Goal: Information Seeking & Learning: Compare options

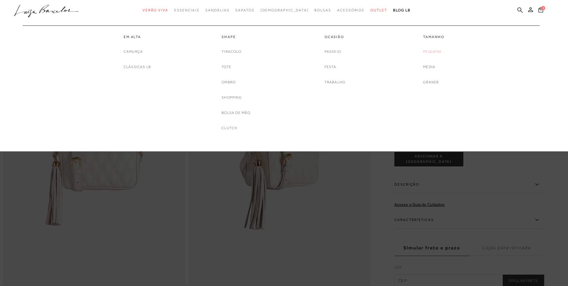
click at [429, 51] on link "Pequena" at bounding box center [432, 52] width 19 height 6
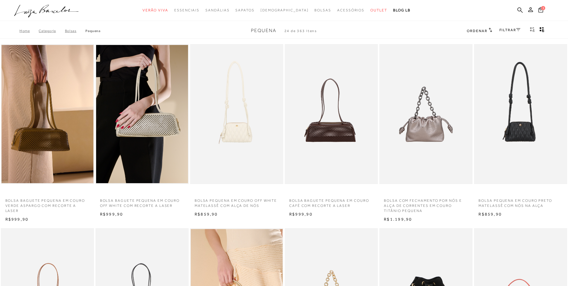
click at [256, 127] on img at bounding box center [237, 114] width 93 height 140
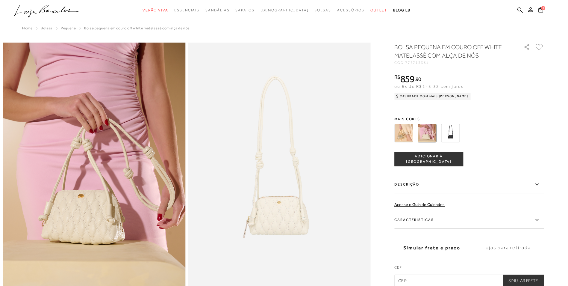
click at [455, 130] on img at bounding box center [450, 133] width 19 height 19
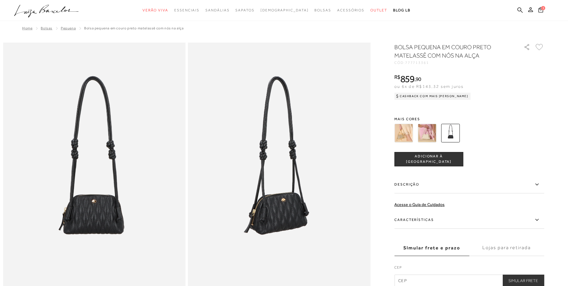
click at [431, 128] on img at bounding box center [427, 133] width 19 height 19
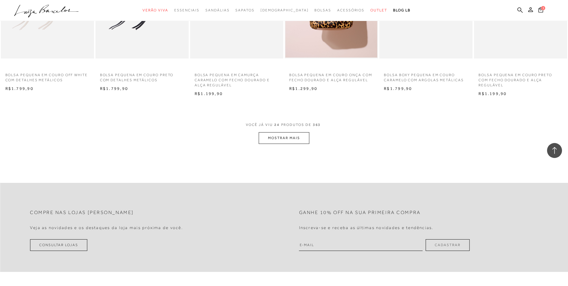
scroll to position [689, 0]
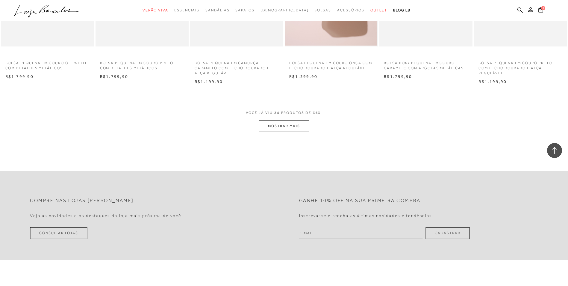
click at [288, 125] on button "MOSTRAR MAIS" at bounding box center [284, 126] width 50 height 12
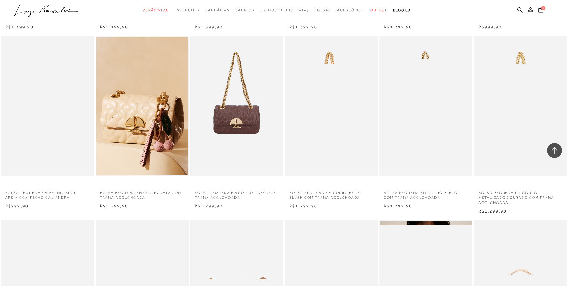
scroll to position [1108, 0]
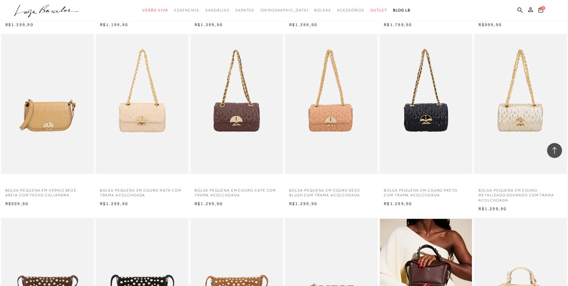
click at [156, 81] on img at bounding box center [142, 104] width 93 height 140
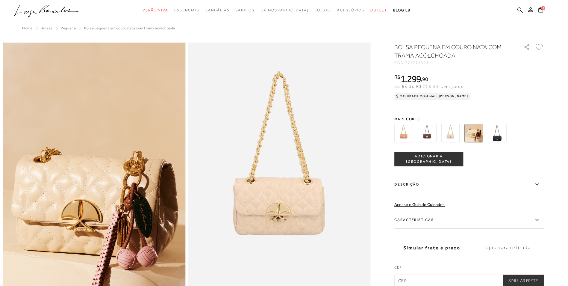
scroll to position [1108, 0]
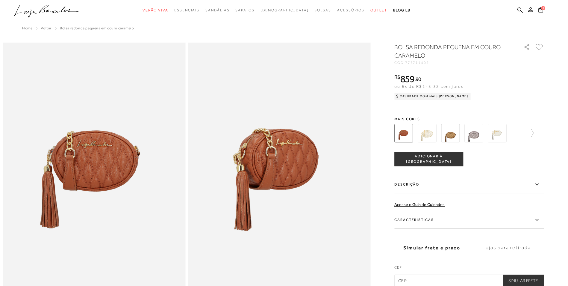
click at [427, 135] on img at bounding box center [427, 133] width 19 height 19
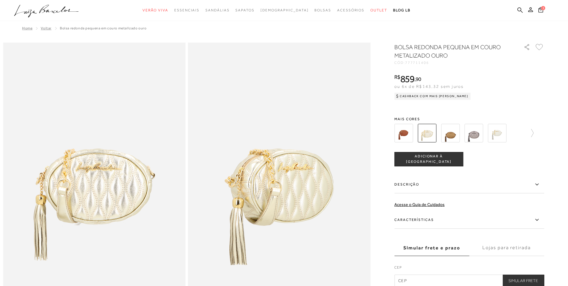
click at [506, 134] on img at bounding box center [497, 133] width 19 height 19
